Goal: Task Accomplishment & Management: Use online tool/utility

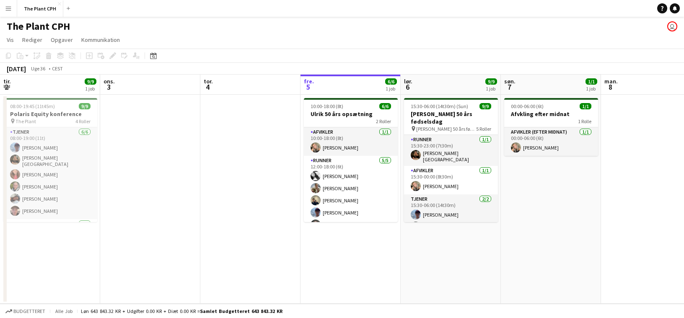
scroll to position [0, 234]
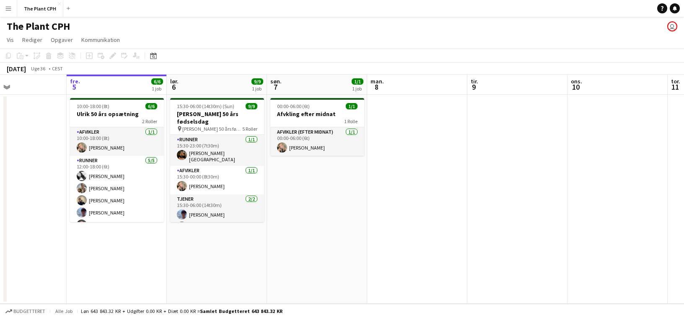
click at [16, 10] on button "Menu" at bounding box center [8, 8] width 17 height 17
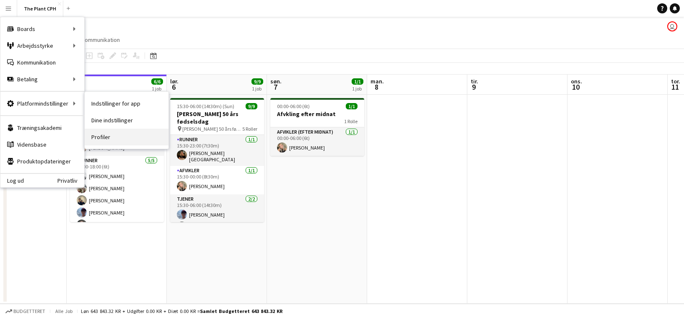
click at [126, 136] on link "Profiler" at bounding box center [127, 137] width 84 height 17
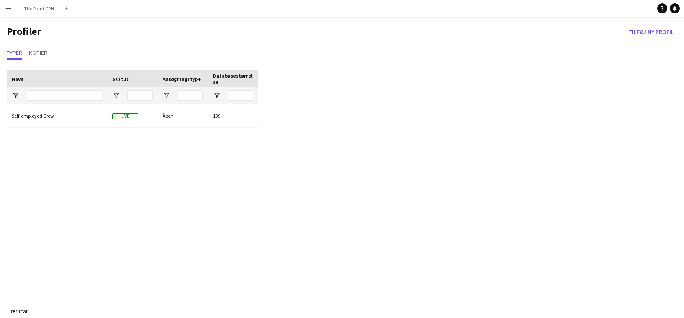
click at [15, 10] on button "Menu" at bounding box center [8, 8] width 17 height 17
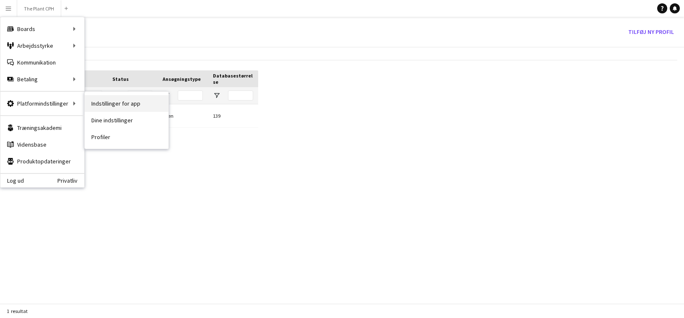
click at [144, 108] on link "Indstillinger for app" at bounding box center [127, 103] width 84 height 17
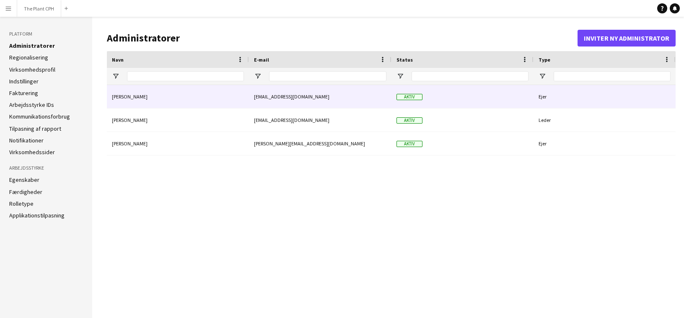
click at [168, 103] on div "Magnus Pedersen" at bounding box center [178, 96] width 142 height 23
click at [537, 94] on div "Ejer" at bounding box center [605, 96] width 142 height 23
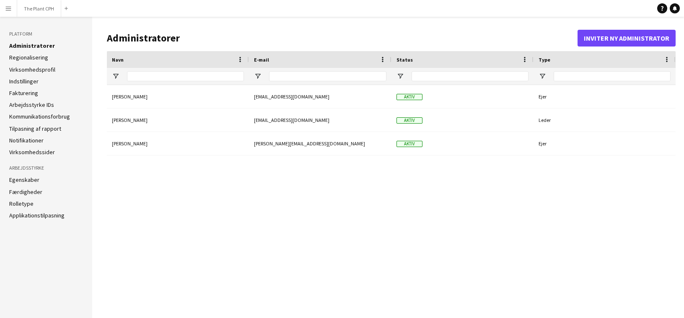
click at [6, 5] on app-icon "Menu" at bounding box center [8, 8] width 7 height 7
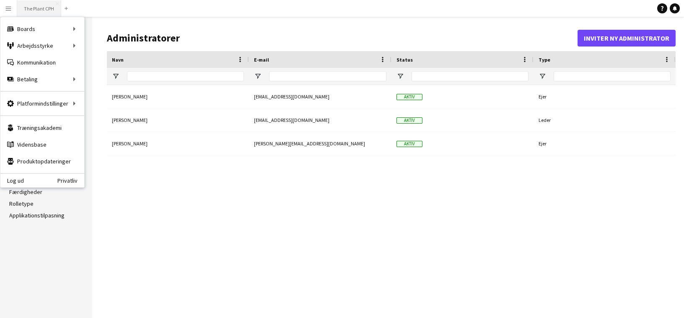
click at [26, 6] on button "The Plant CPH Luk" at bounding box center [39, 8] width 44 height 16
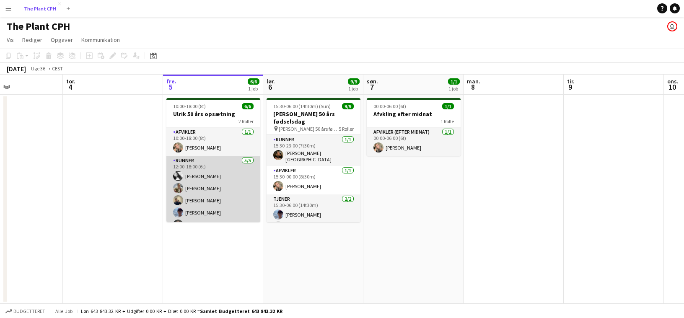
scroll to position [11, 0]
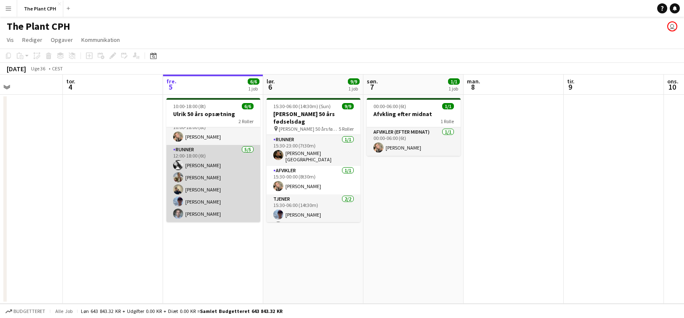
click at [235, 193] on app-card-role "Runner 5/5 12:00-18:00 (6t) Akua Ofei Maria Frandsen Sigurd Tagel Noah Holst Lu…" at bounding box center [213, 183] width 94 height 77
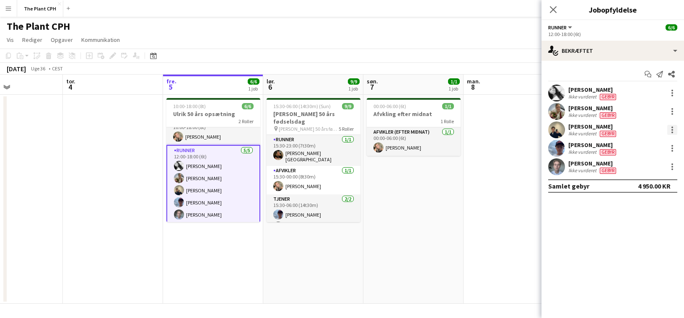
click at [673, 130] on div at bounding box center [673, 130] width 2 height 2
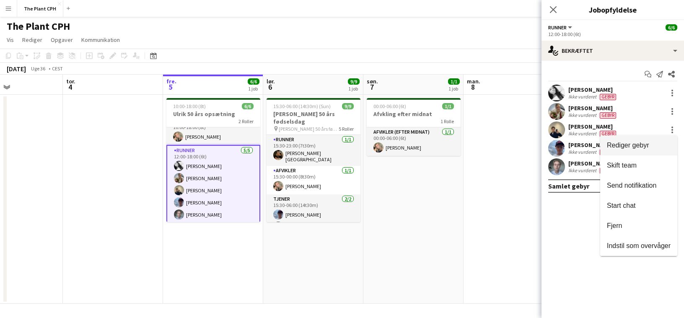
click at [665, 148] on span "Rediger gebyr" at bounding box center [639, 146] width 64 height 8
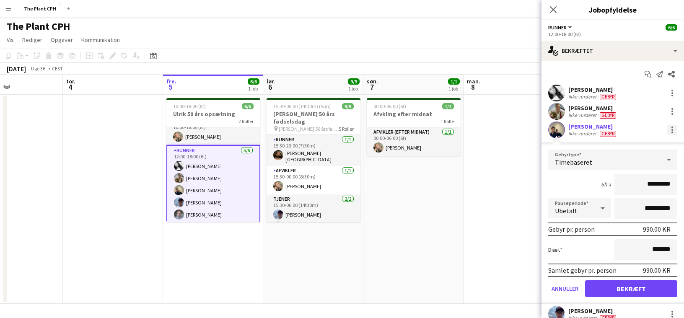
click at [673, 135] on div at bounding box center [673, 130] width 10 height 10
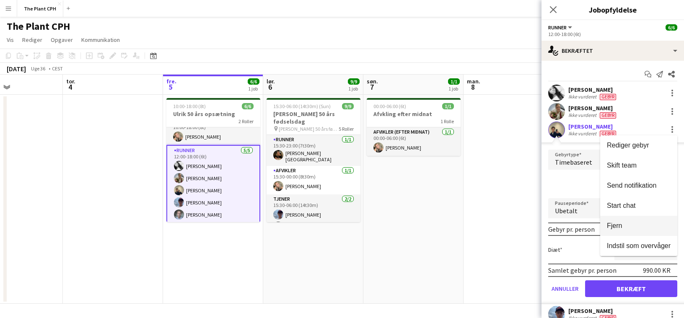
click at [633, 221] on button "Fjern" at bounding box center [638, 226] width 77 height 20
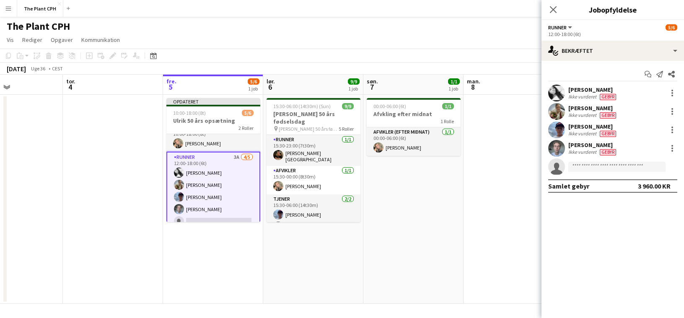
click at [555, 5] on app-icon "Luk pop-in" at bounding box center [553, 10] width 10 height 10
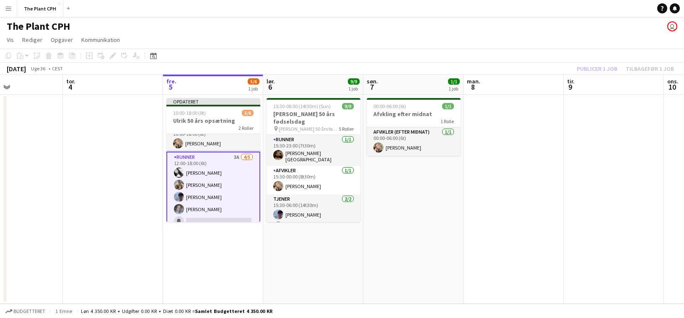
click at [244, 267] on app-date-cell "Opdateret 10:00-18:00 (8t) 5/6 Ulrik 50 års opsætning 2 Roller Afvikler 1/1 10:…" at bounding box center [213, 199] width 100 height 209
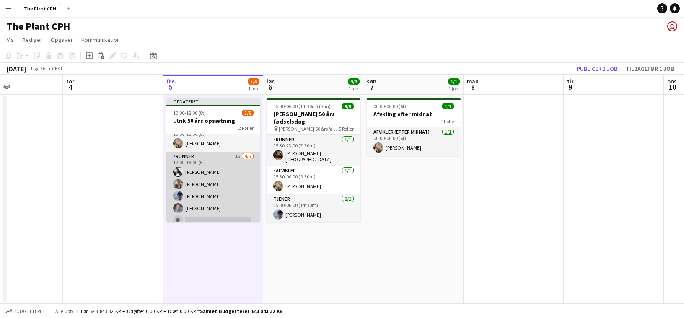
click at [221, 194] on app-card-role "Runner 3A [DATE] 12:00-18:00 (6t) [PERSON_NAME] [PERSON_NAME] [PERSON_NAME] [PE…" at bounding box center [213, 190] width 94 height 77
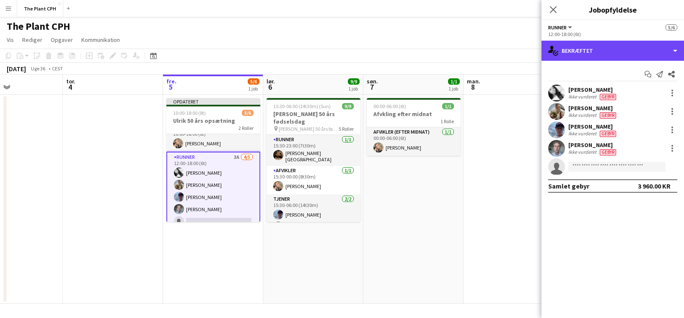
click at [606, 52] on div "single-neutral-actions-check-2 Bekræftet" at bounding box center [613, 51] width 143 height 20
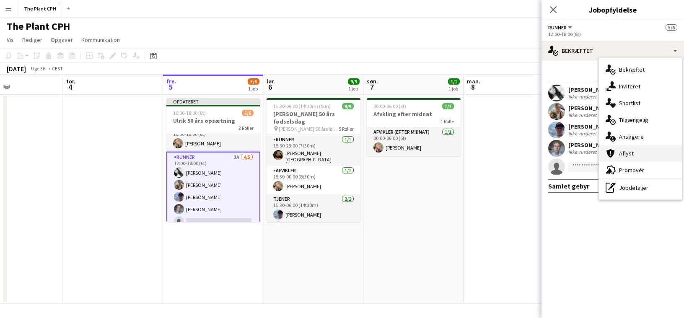
click at [634, 146] on div "cancellation Aflyst" at bounding box center [640, 153] width 83 height 17
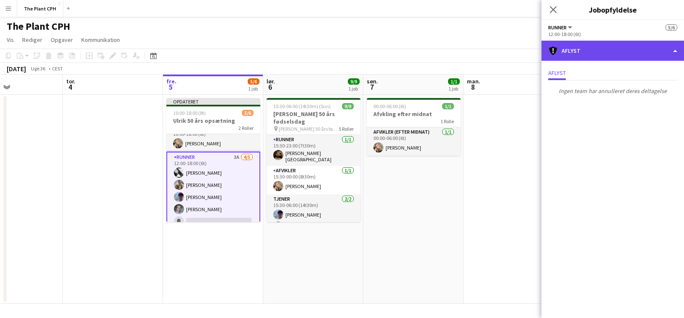
click at [638, 56] on div "cancellation Aflyst" at bounding box center [613, 51] width 143 height 20
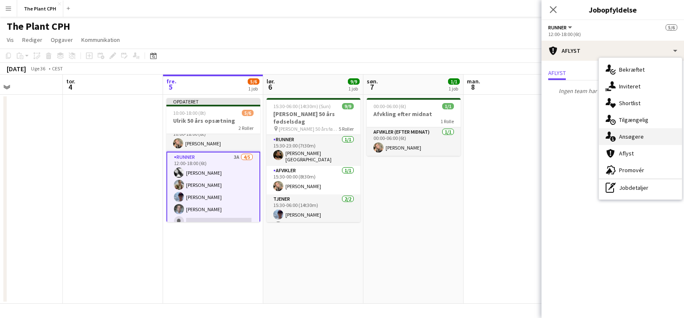
click at [663, 135] on div "single-neutral-actions-information Ansøgere" at bounding box center [640, 136] width 83 height 17
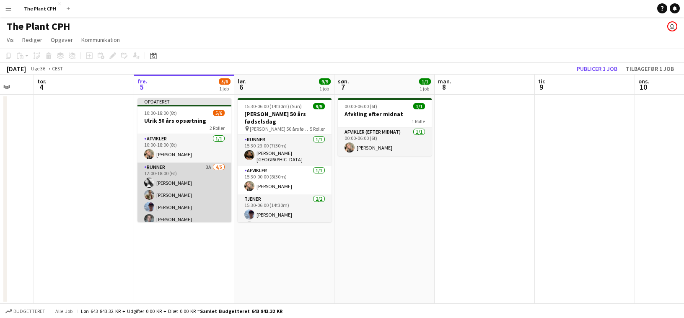
scroll to position [18, 0]
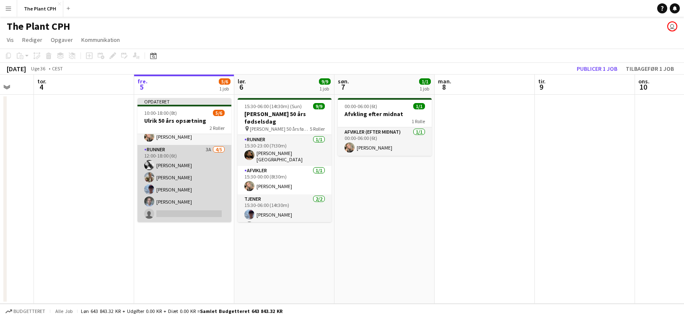
click at [192, 192] on app-card-role "Runner 3A [DATE] 12:00-18:00 (6t) [PERSON_NAME] [PERSON_NAME] [PERSON_NAME] [PE…" at bounding box center [185, 183] width 94 height 77
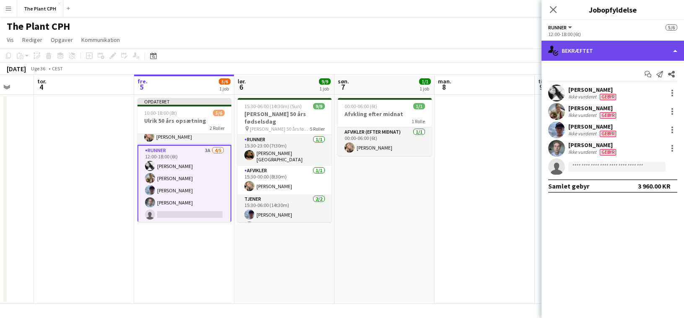
click at [598, 57] on div "single-neutral-actions-check-2 Bekræftet" at bounding box center [613, 51] width 143 height 20
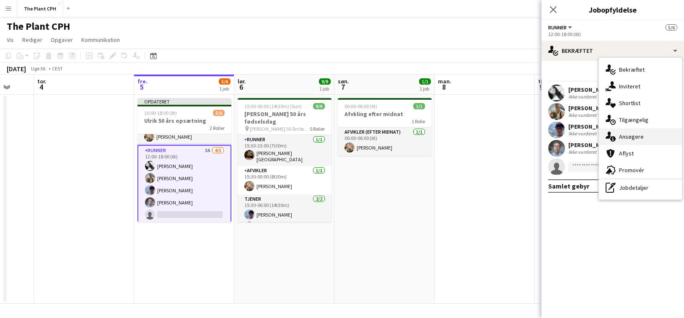
click at [634, 137] on span "Ansøgere" at bounding box center [631, 137] width 25 height 8
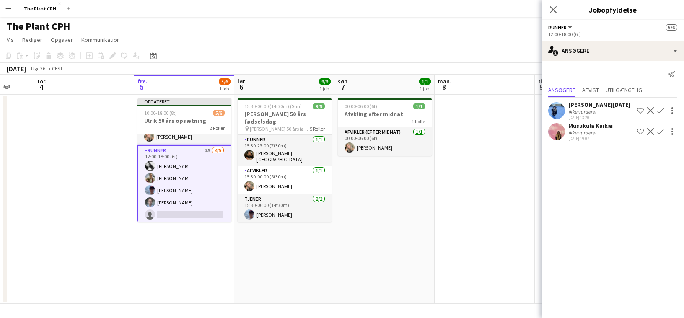
click at [520, 126] on app-date-cell at bounding box center [485, 199] width 100 height 209
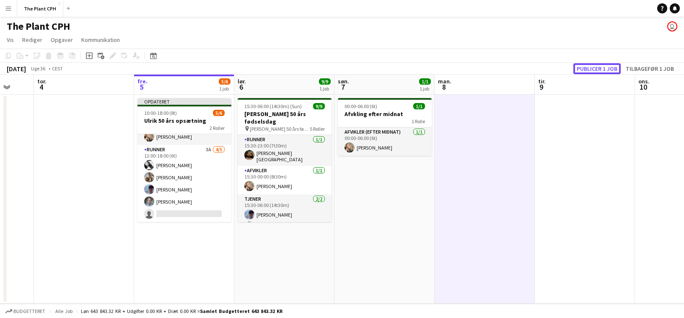
click at [609, 70] on button "Publicer 1 job" at bounding box center [597, 68] width 47 height 11
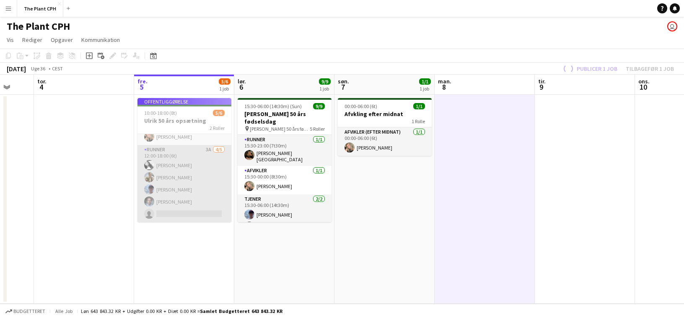
scroll to position [11, 0]
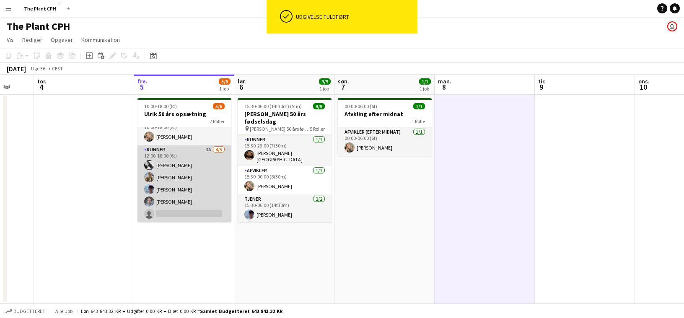
click at [195, 188] on app-card-role "Runner 3A [DATE] 12:00-18:00 (6t) [PERSON_NAME] [PERSON_NAME] [PERSON_NAME] [PE…" at bounding box center [185, 183] width 94 height 77
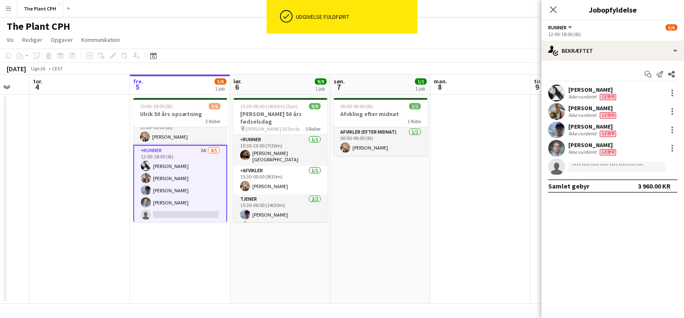
click at [496, 58] on app-toolbar "Kopier Indsæt Indsæt Kommando V Indsæt med mandskab Kommando Skift V Indsæt lin…" at bounding box center [342, 56] width 684 height 14
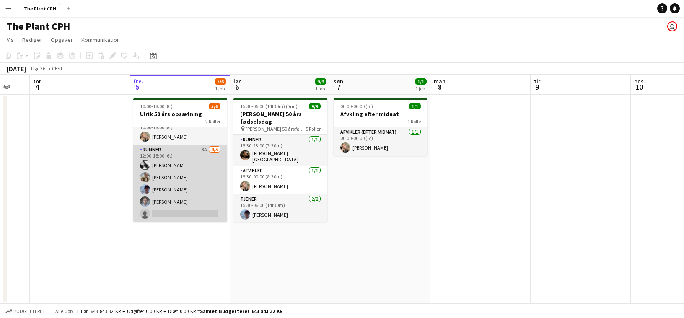
click at [181, 177] on app-card-role "Runner 3A [DATE] 12:00-18:00 (6t) [PERSON_NAME] [PERSON_NAME] [PERSON_NAME] [PE…" at bounding box center [180, 183] width 94 height 77
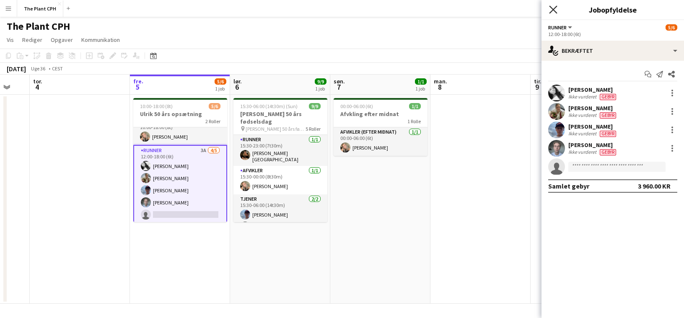
click at [556, 12] on icon at bounding box center [553, 9] width 8 height 8
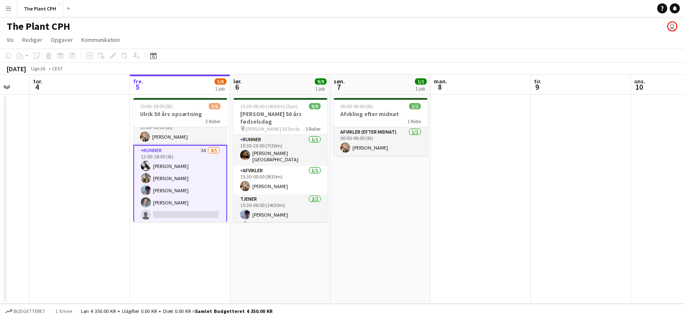
click at [214, 164] on app-card-role "Runner 3A [DATE] 12:00-18:00 (6t) [PERSON_NAME] [PERSON_NAME] [PERSON_NAME] [PE…" at bounding box center [180, 184] width 94 height 79
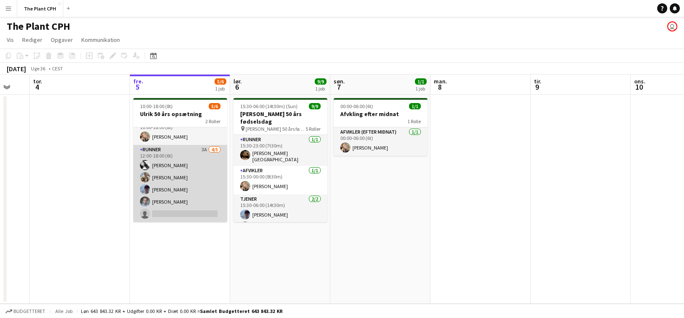
click at [213, 164] on app-card-role "Runner 3A [DATE] 12:00-18:00 (6t) [PERSON_NAME] [PERSON_NAME] [PERSON_NAME] [PE…" at bounding box center [180, 183] width 94 height 77
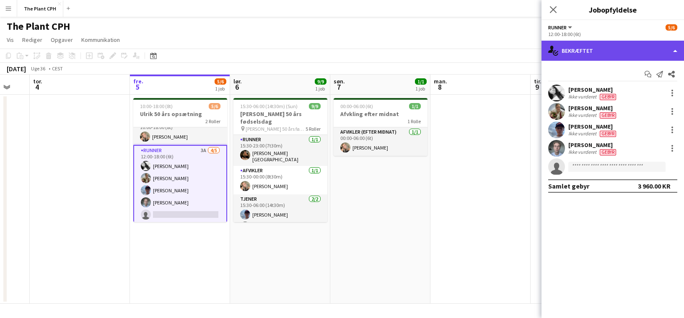
click at [575, 50] on div "single-neutral-actions-check-2 Bekræftet" at bounding box center [613, 51] width 143 height 20
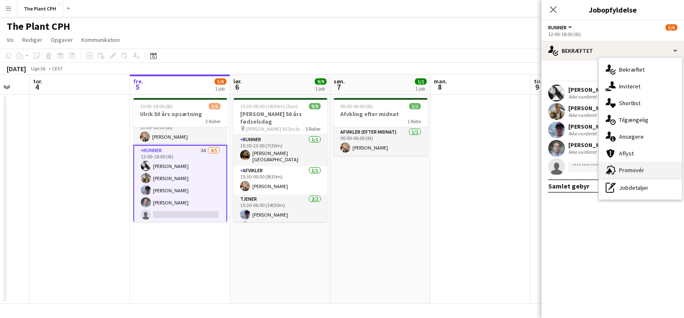
click at [615, 169] on icon "advertising-megaphone" at bounding box center [611, 170] width 10 height 10
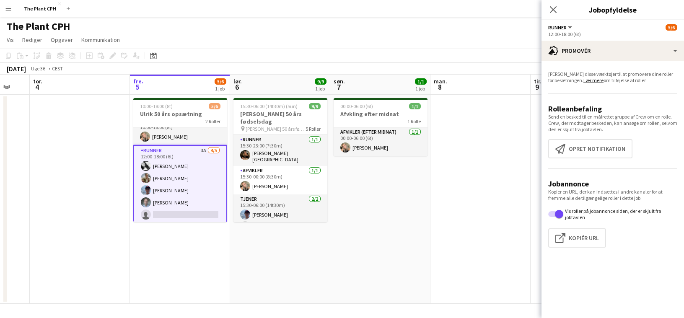
click at [11, 4] on button "Menu" at bounding box center [8, 8] width 17 height 17
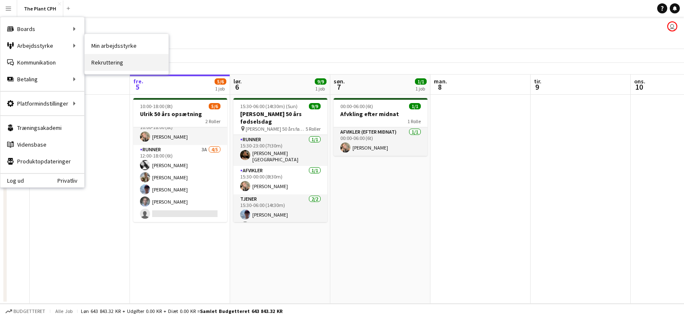
click at [115, 60] on link "Rekruttering" at bounding box center [127, 62] width 84 height 17
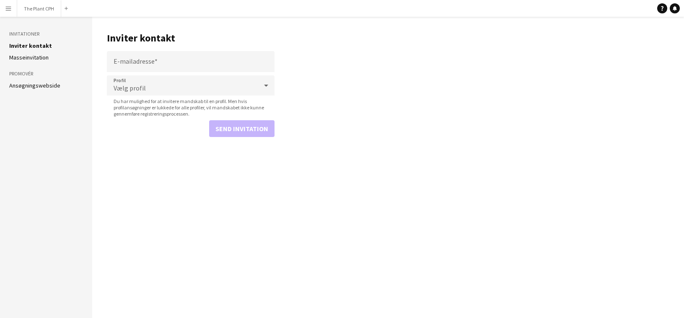
click at [49, 88] on link "Ansøgningswebside" at bounding box center [34, 86] width 51 height 8
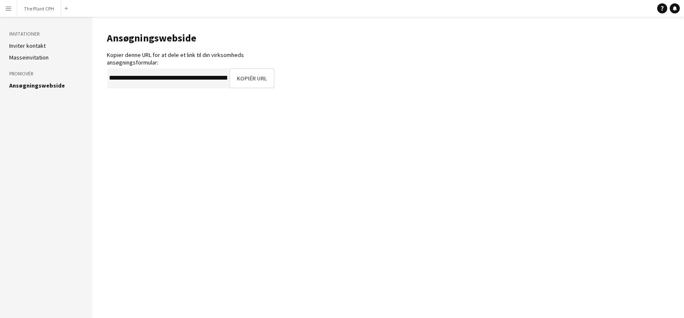
click at [186, 88] on main "**********" at bounding box center [388, 168] width 592 height 302
click at [254, 82] on button "Kopiér URL" at bounding box center [252, 78] width 44 height 20
click at [39, 9] on button "The Plant CPH Luk" at bounding box center [39, 8] width 44 height 16
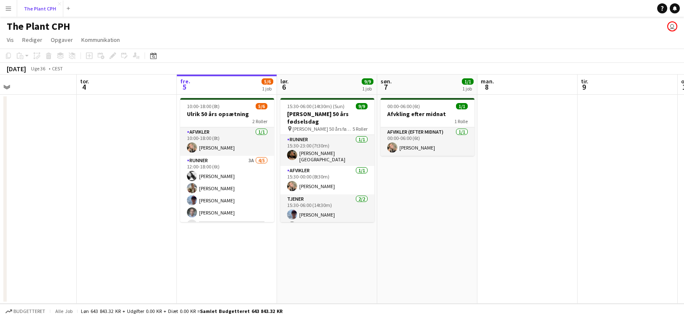
scroll to position [0, 192]
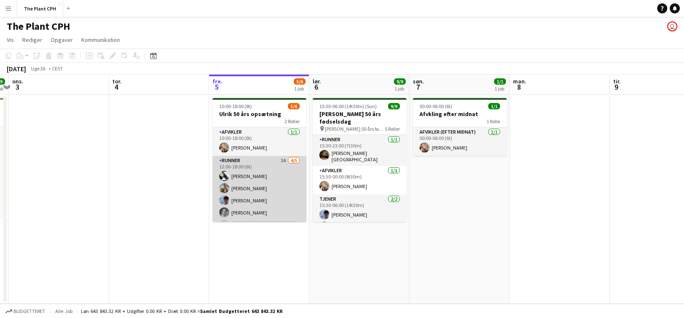
click at [279, 194] on app-card-role "Runner 3A [DATE] 12:00-18:00 (6t) [PERSON_NAME] [PERSON_NAME] [PERSON_NAME] [PE…" at bounding box center [260, 194] width 94 height 77
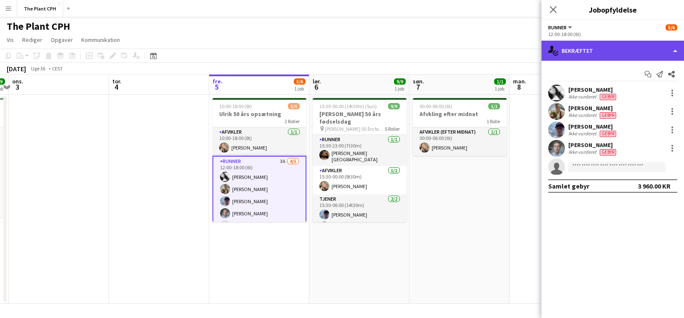
click at [610, 53] on div "single-neutral-actions-check-2 Bekræftet" at bounding box center [613, 51] width 143 height 20
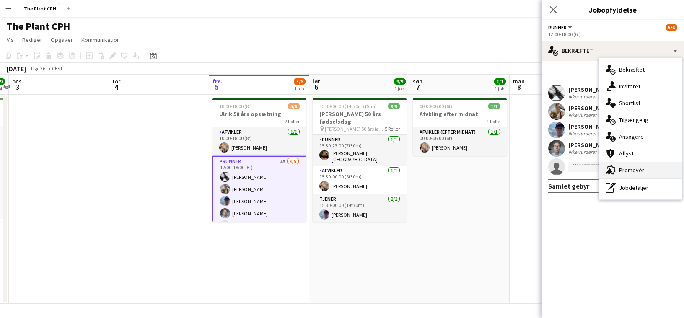
click at [647, 170] on div "advertising-megaphone Promovér" at bounding box center [640, 170] width 83 height 17
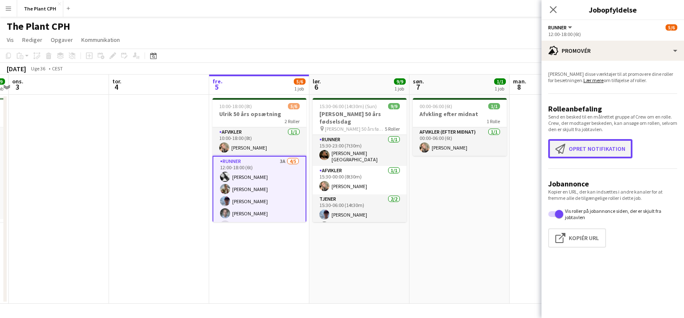
click at [589, 154] on button "Opret notifikation Opret notifikation" at bounding box center [590, 148] width 84 height 19
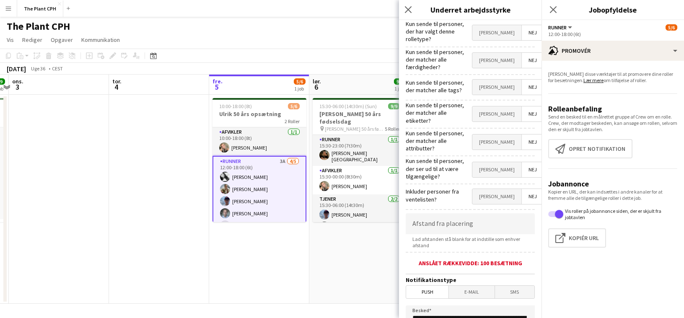
click at [496, 25] on span "[PERSON_NAME]" at bounding box center [497, 32] width 49 height 15
click at [498, 68] on form "**********" at bounding box center [470, 250] width 143 height 460
click at [498, 64] on span "[PERSON_NAME]" at bounding box center [497, 60] width 49 height 15
click at [499, 80] on span "[PERSON_NAME]" at bounding box center [497, 87] width 49 height 15
click at [502, 120] on form "**********" at bounding box center [470, 250] width 143 height 460
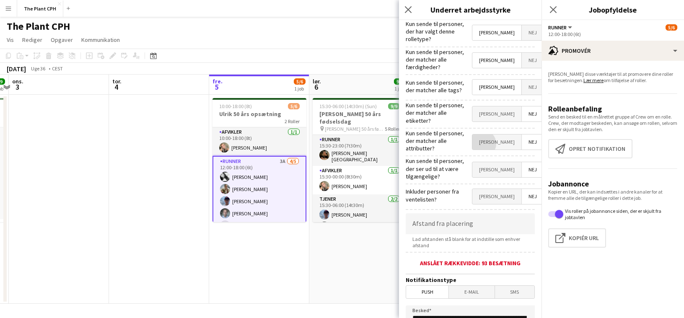
drag, startPoint x: 504, startPoint y: 135, endPoint x: 507, endPoint y: 104, distance: 31.6
click at [504, 135] on span "[PERSON_NAME]" at bounding box center [497, 142] width 49 height 15
click at [507, 107] on span "[PERSON_NAME]" at bounding box center [497, 114] width 49 height 15
click at [505, 166] on span "[PERSON_NAME]" at bounding box center [497, 169] width 49 height 15
click at [505, 189] on span "[PERSON_NAME]" at bounding box center [497, 196] width 49 height 15
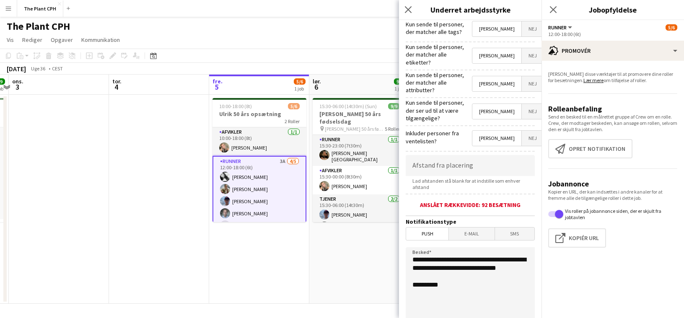
scroll to position [94, 0]
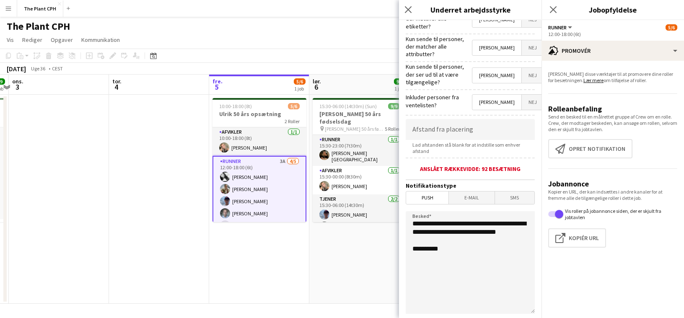
click at [484, 192] on span "E-mail" at bounding box center [471, 198] width 45 height 13
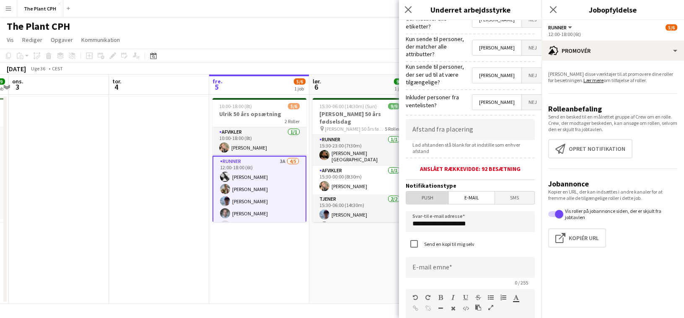
click at [431, 192] on span "Push" at bounding box center [427, 198] width 42 height 13
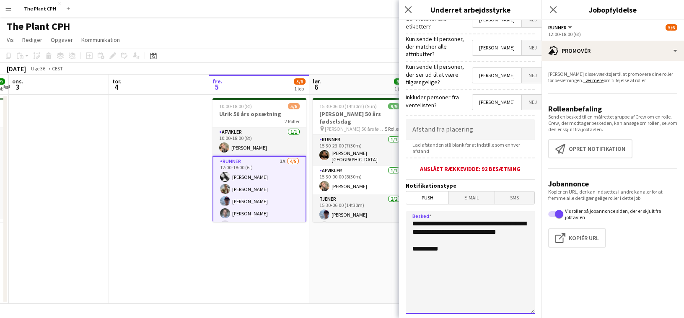
click at [450, 216] on textarea "**********" at bounding box center [470, 262] width 129 height 103
drag, startPoint x: 450, startPoint y: 242, endPoint x: 400, endPoint y: 220, distance: 55.0
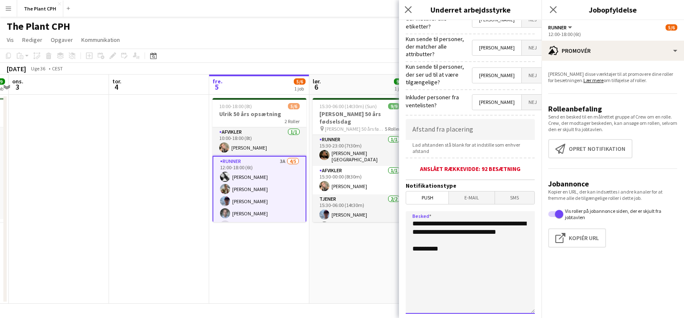
click at [400, 220] on form "**********" at bounding box center [470, 156] width 143 height 460
type textarea "*"
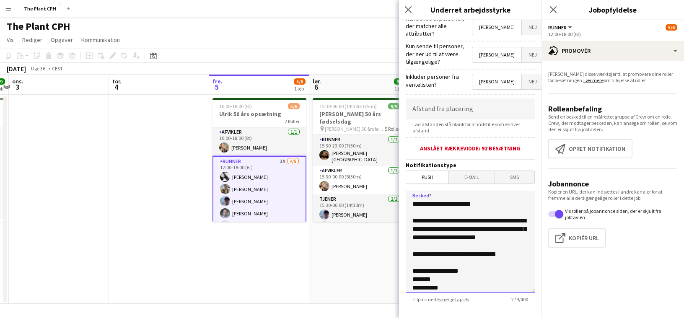
scroll to position [17, 0]
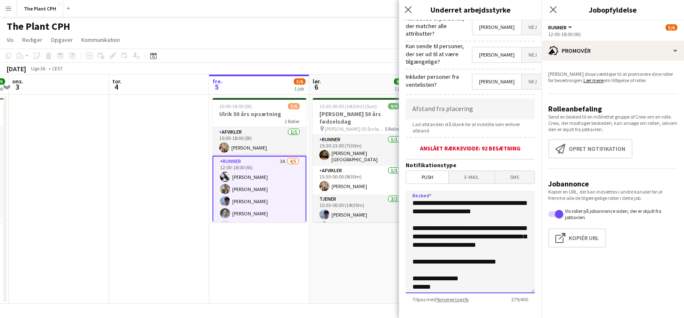
click at [475, 240] on textarea "**********" at bounding box center [470, 242] width 129 height 103
click at [484, 229] on textarea "**********" at bounding box center [470, 242] width 129 height 103
click at [504, 233] on textarea "**********" at bounding box center [470, 242] width 129 height 103
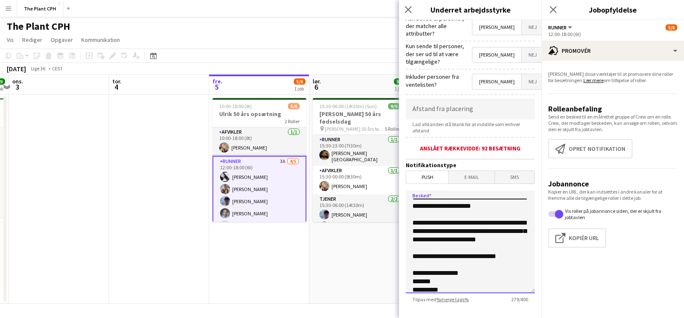
scroll to position [26, 0]
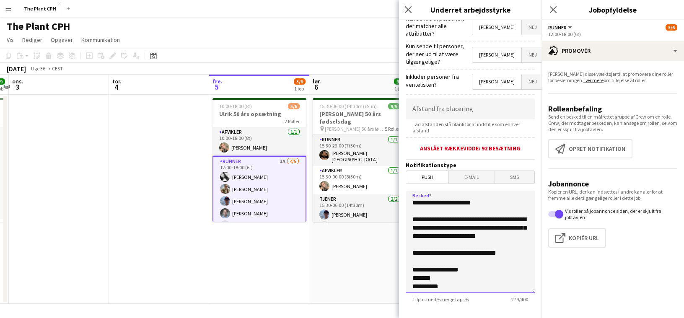
click at [514, 242] on textarea "**********" at bounding box center [470, 242] width 129 height 103
type textarea "**********"
click at [488, 261] on textarea "**********" at bounding box center [470, 242] width 129 height 103
click at [511, 260] on textarea "**********" at bounding box center [470, 242] width 129 height 103
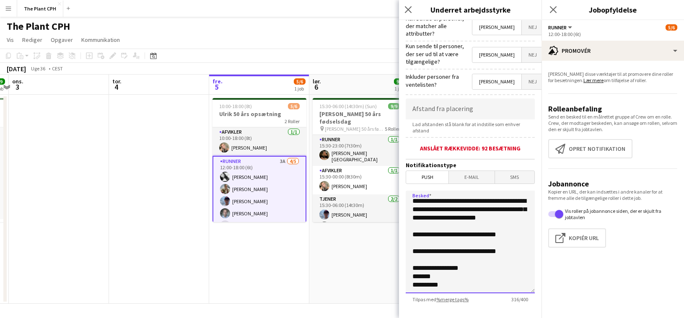
scroll to position [150, 0]
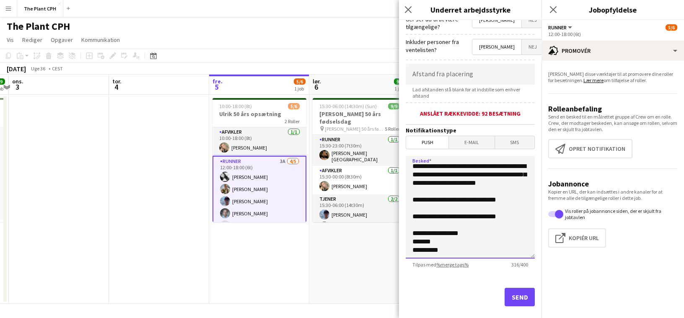
type textarea "**********"
click at [518, 294] on button "Send" at bounding box center [520, 297] width 30 height 18
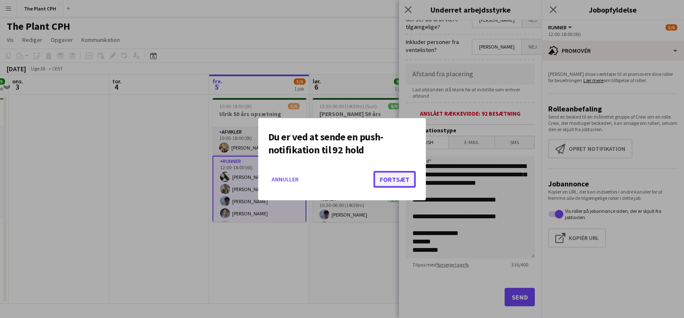
click at [395, 179] on button "Fortsæt" at bounding box center [395, 179] width 42 height 17
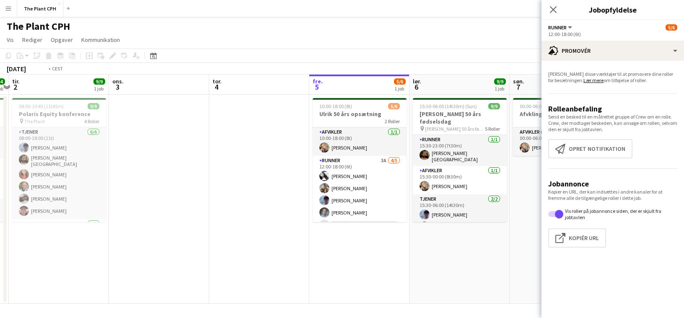
scroll to position [0, 192]
